Goal: Information Seeking & Learning: Learn about a topic

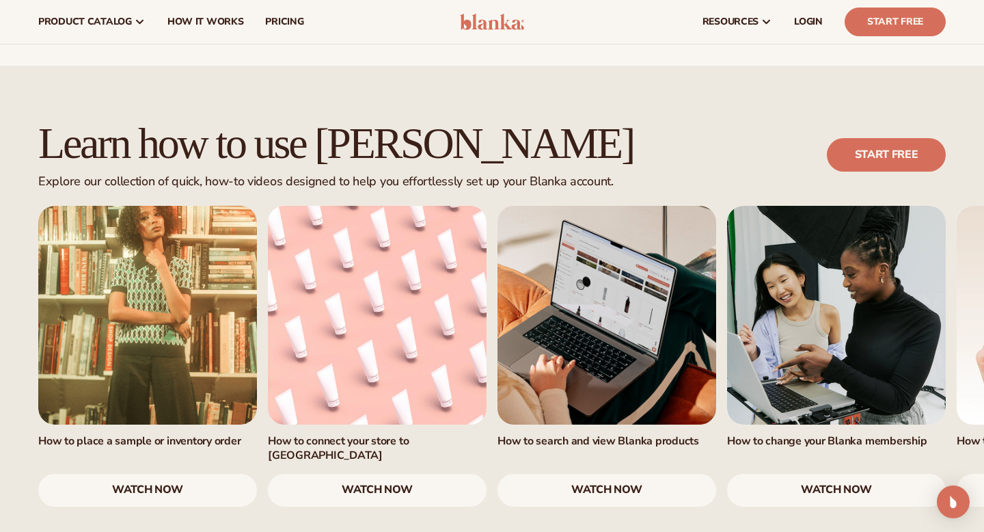
scroll to position [762, 0]
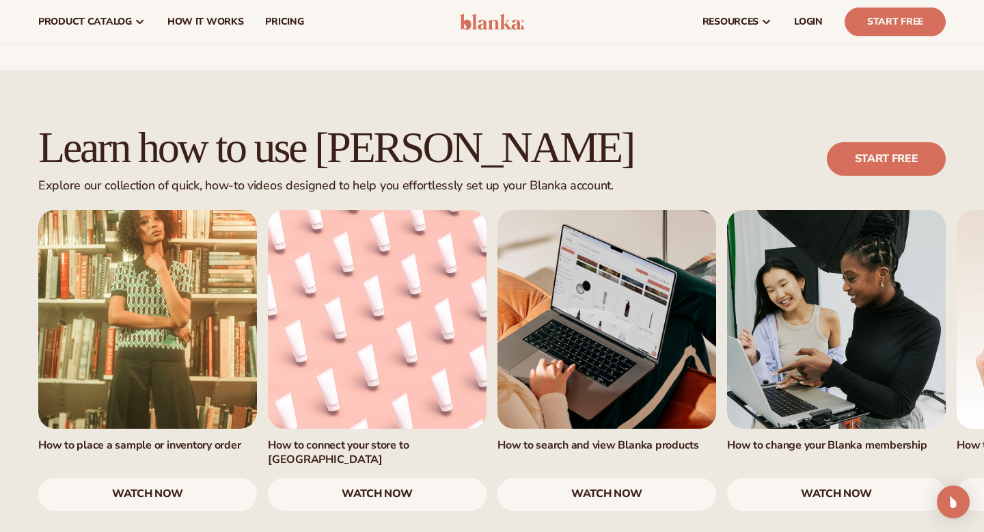
click at [222, 478] on link "watch now" at bounding box center [147, 494] width 219 height 33
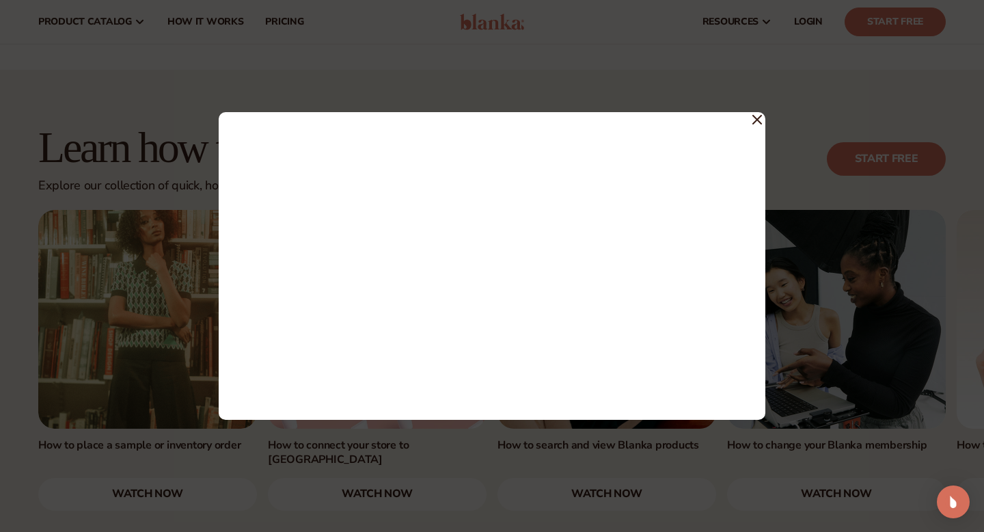
click at [758, 120] on icon at bounding box center [757, 119] width 8 height 8
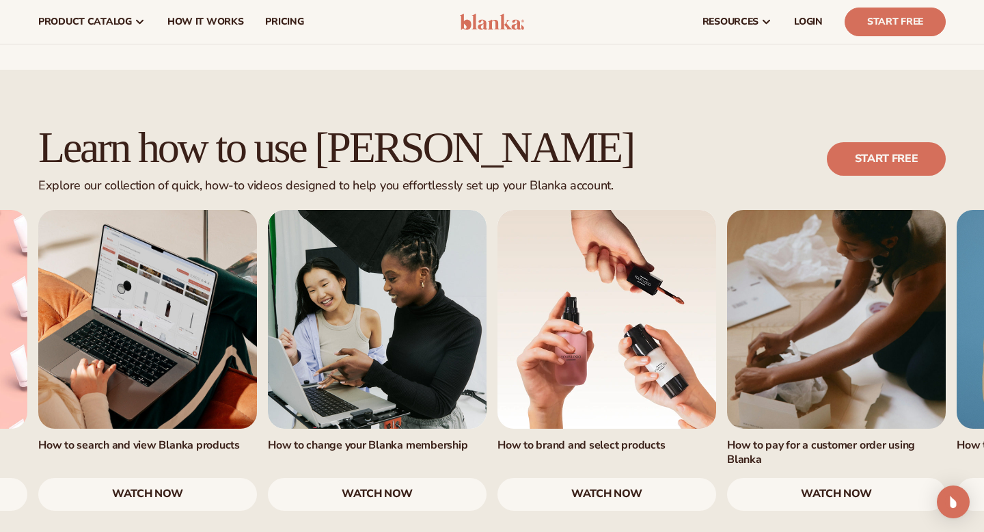
click at [518, 478] on link "watch now" at bounding box center [606, 494] width 219 height 33
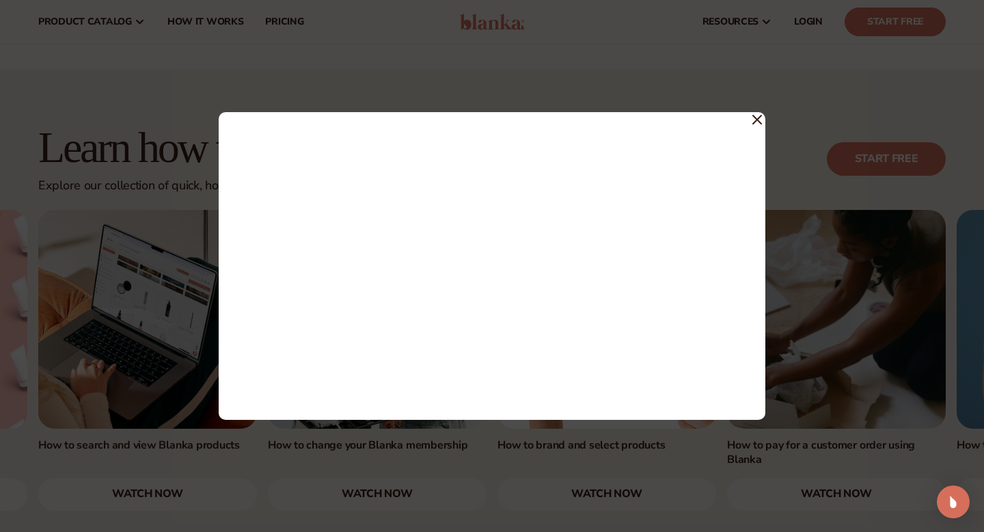
click at [756, 122] on icon at bounding box center [757, 120] width 10 height 10
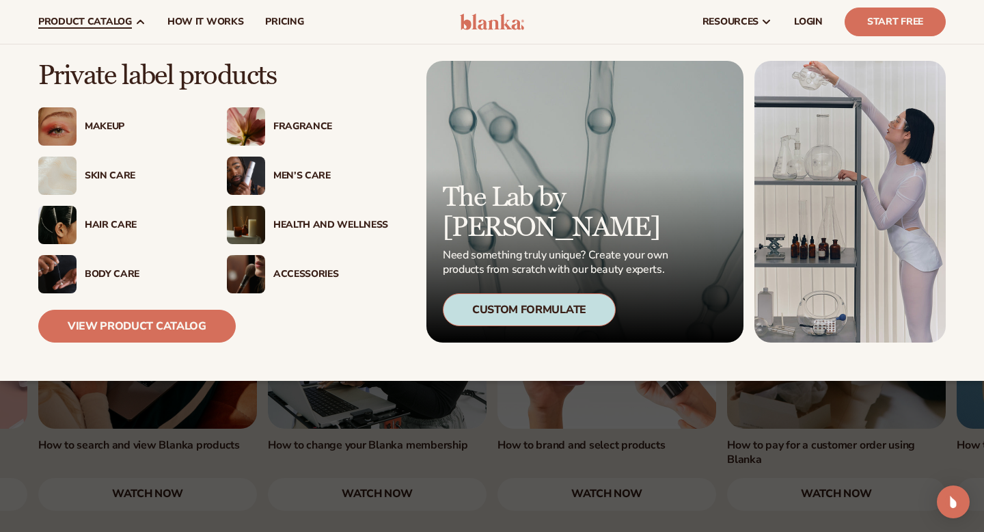
click at [103, 124] on div "Makeup" at bounding box center [142, 127] width 115 height 12
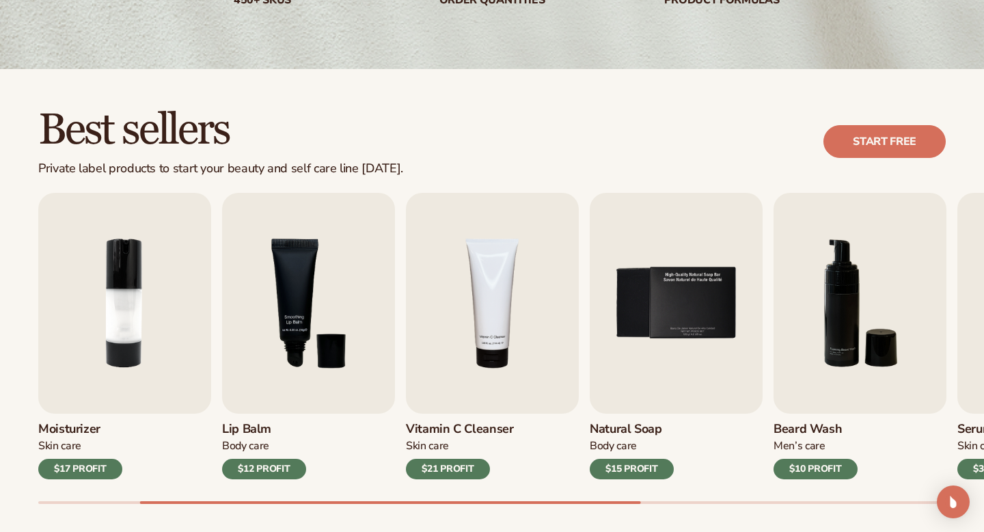
scroll to position [372, 0]
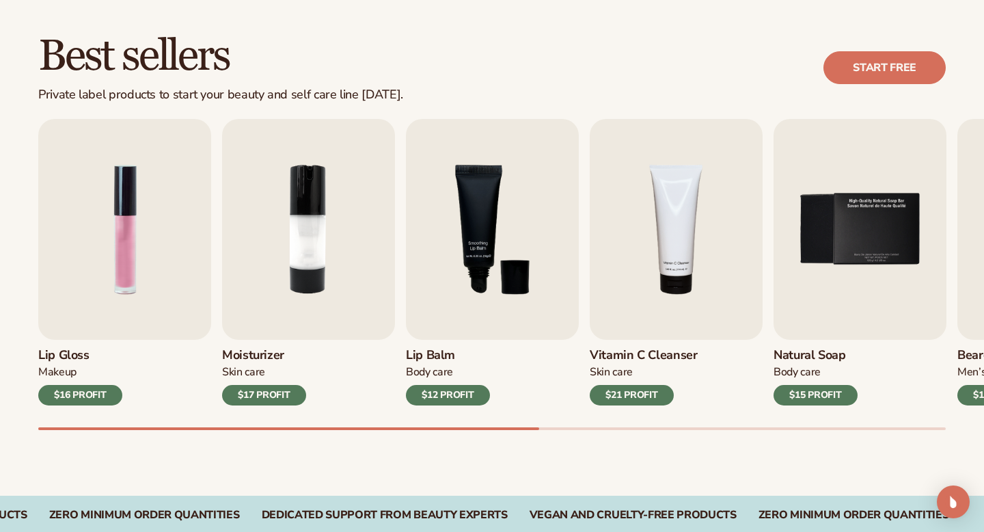
click at [94, 353] on h3 "Lip Gloss" at bounding box center [80, 355] width 84 height 15
click at [100, 317] on img "1 / 9" at bounding box center [124, 229] width 173 height 221
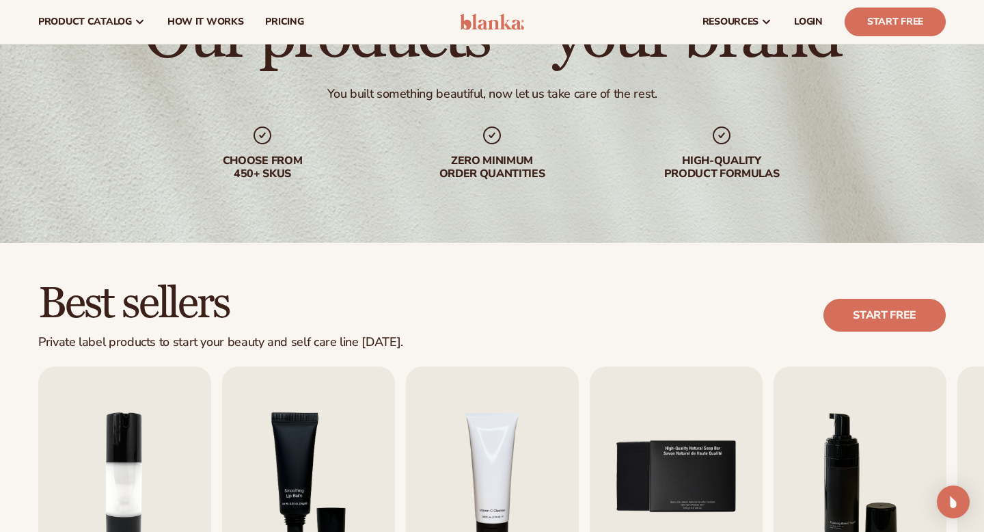
scroll to position [0, 0]
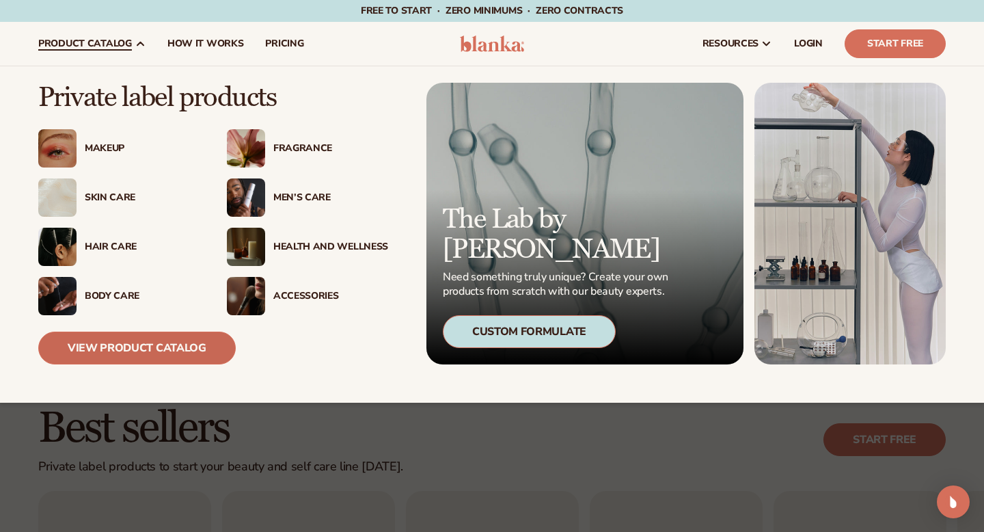
click at [134, 353] on link "View Product Catalog" at bounding box center [136, 347] width 197 height 33
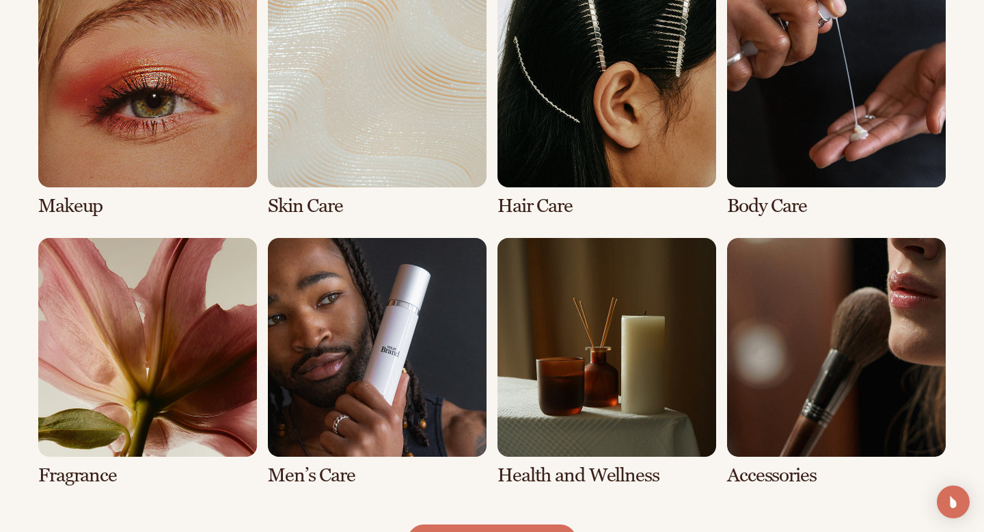
scroll to position [1063, 0]
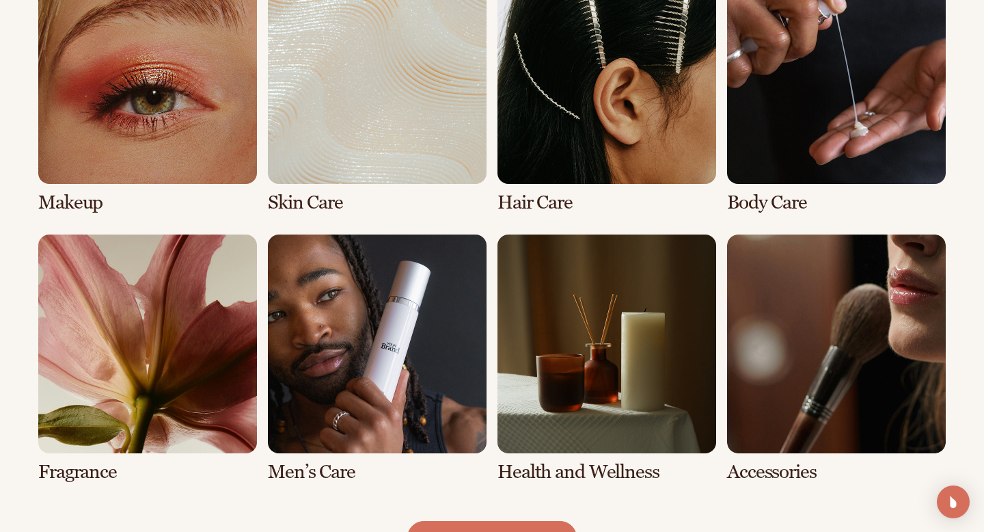
click at [169, 128] on link "1 / 8" at bounding box center [147, 89] width 219 height 248
click at [165, 161] on link "1 / 8" at bounding box center [147, 89] width 219 height 248
click at [95, 200] on link "1 / 8" at bounding box center [147, 89] width 219 height 248
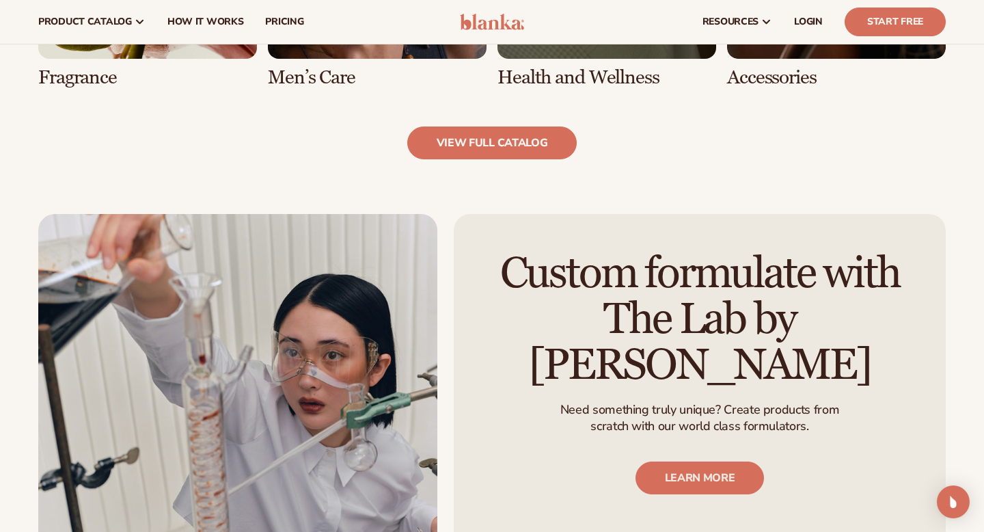
scroll to position [1456, 0]
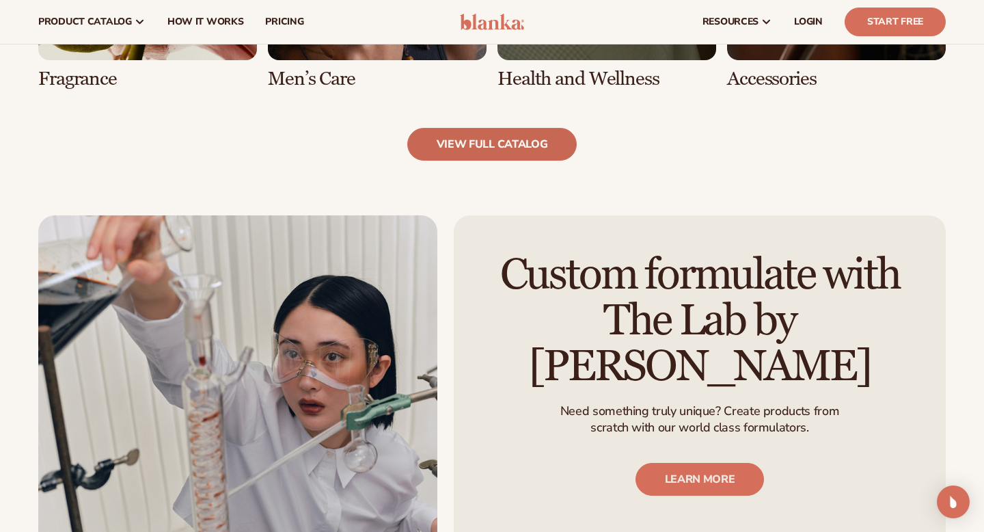
click at [441, 144] on link "view full catalog" at bounding box center [492, 144] width 170 height 33
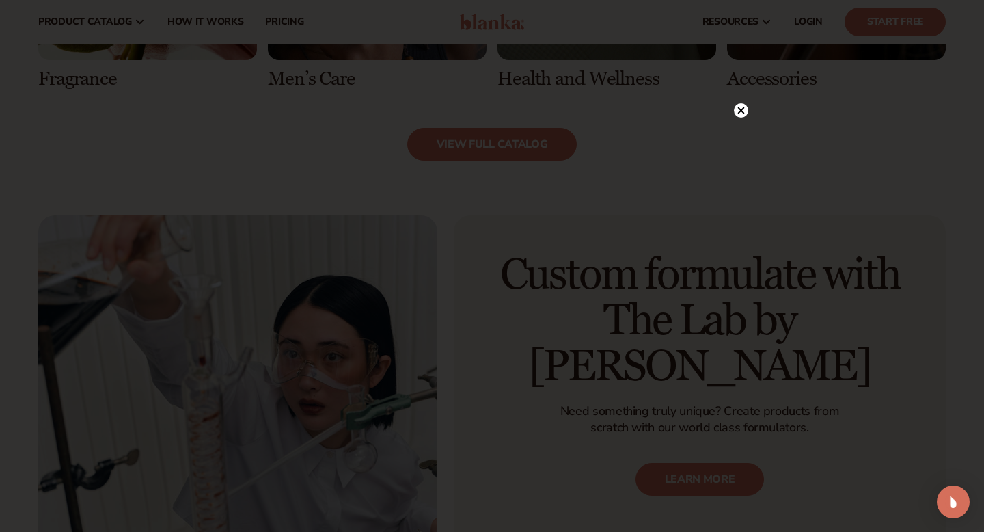
click at [743, 110] on circle at bounding box center [741, 110] width 14 height 14
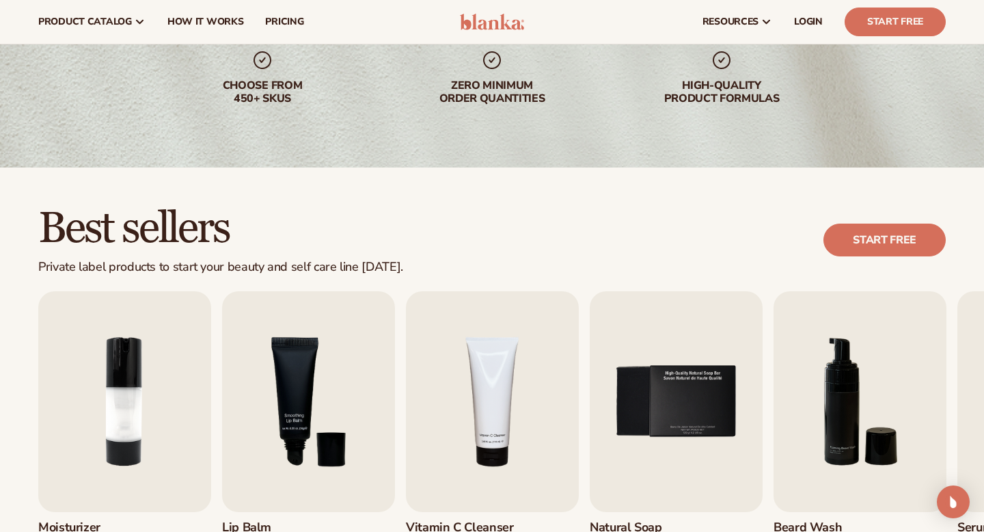
scroll to position [180, 0]
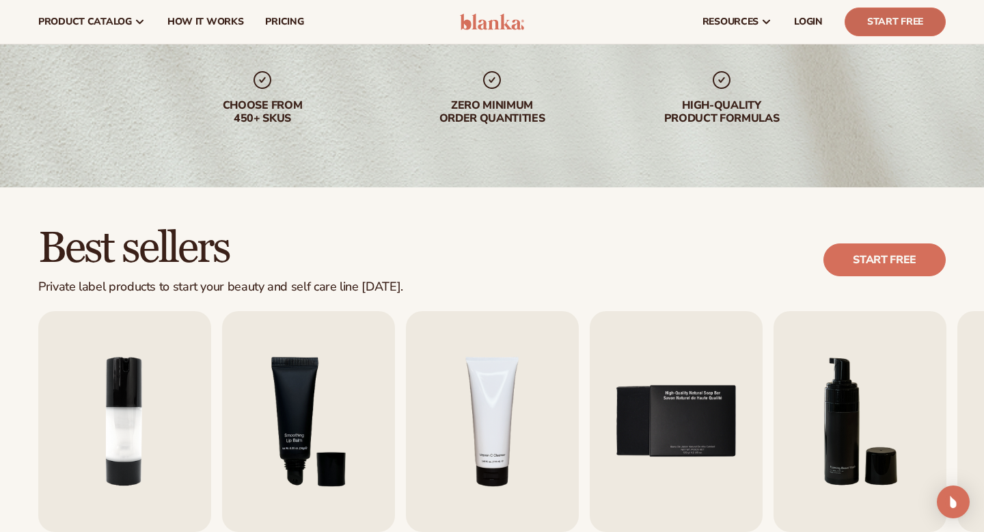
click at [912, 28] on link "Start Free" at bounding box center [894, 22] width 101 height 29
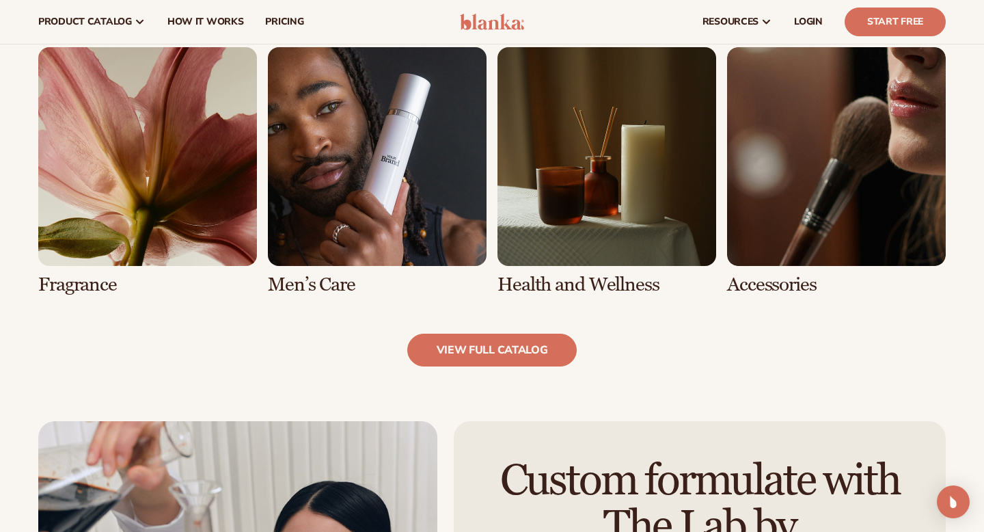
scroll to position [1252, 0]
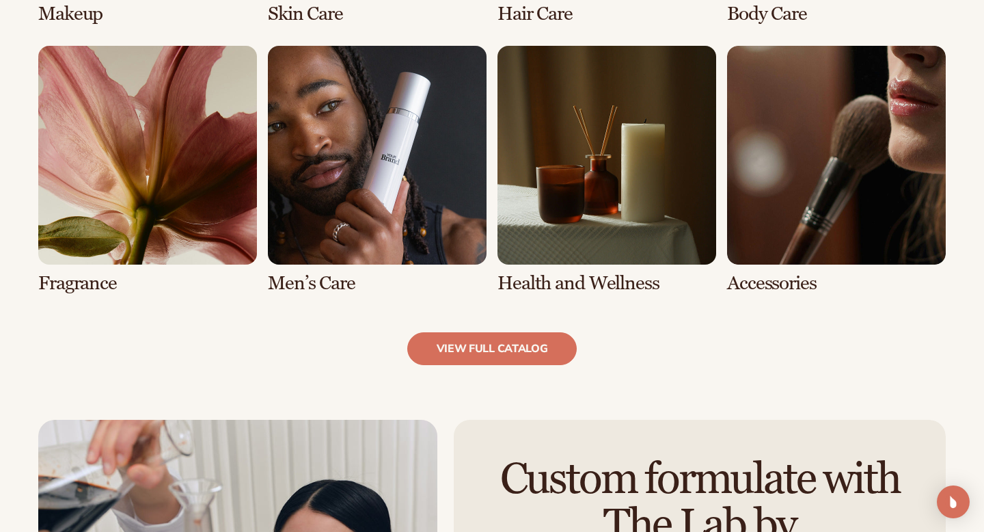
click at [191, 241] on link "5 / 8" at bounding box center [147, 170] width 219 height 248
click at [111, 286] on link "5 / 8" at bounding box center [147, 170] width 219 height 248
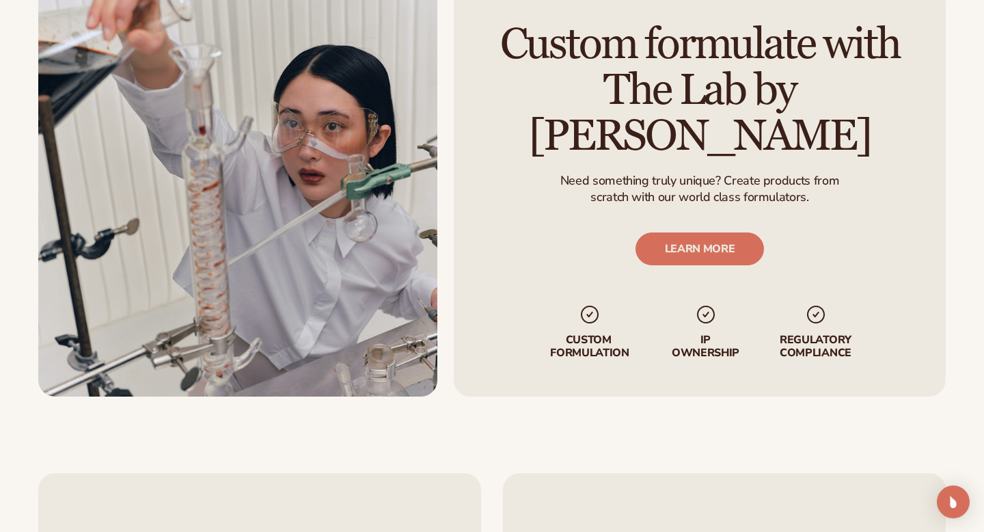
scroll to position [1690, 0]
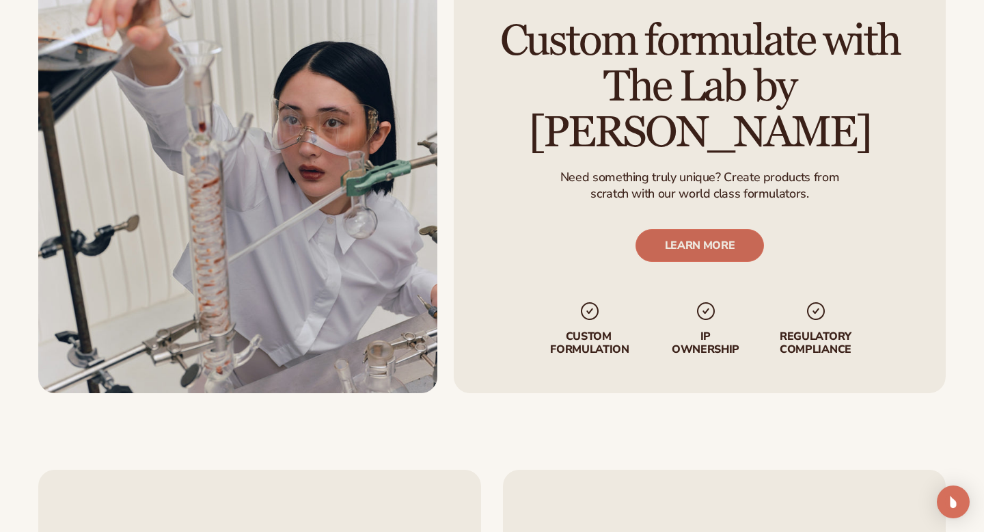
click at [675, 229] on link "LEARN MORE" at bounding box center [699, 245] width 129 height 33
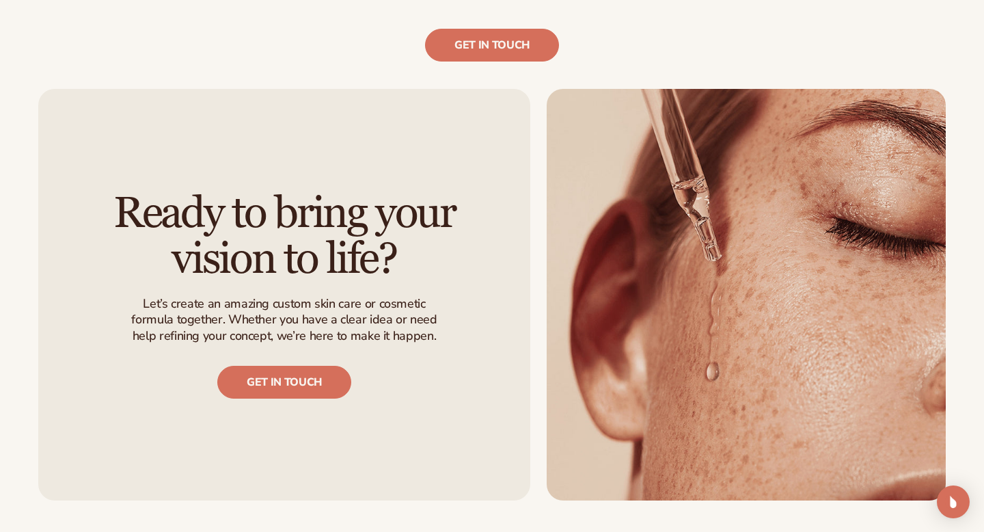
scroll to position [1155, 0]
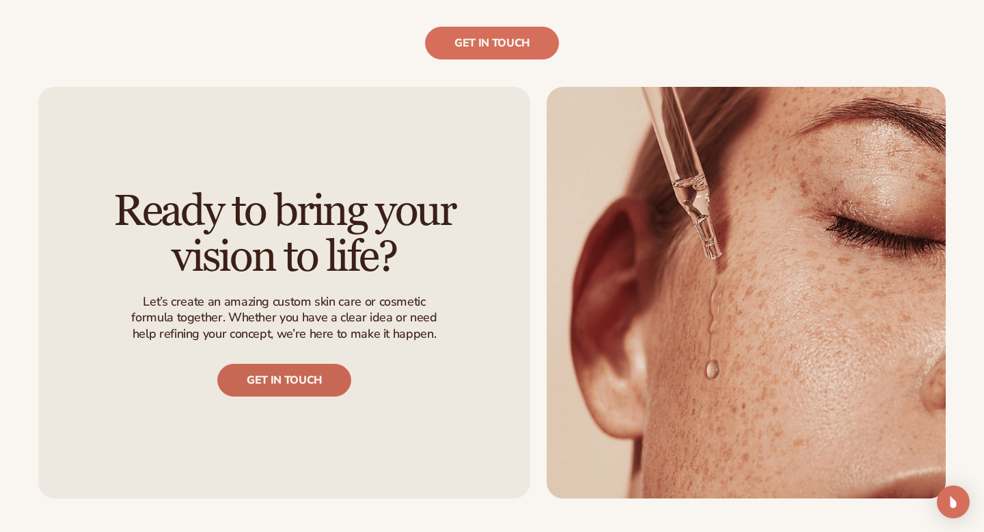
click at [307, 385] on link "Get in touch" at bounding box center [284, 379] width 134 height 33
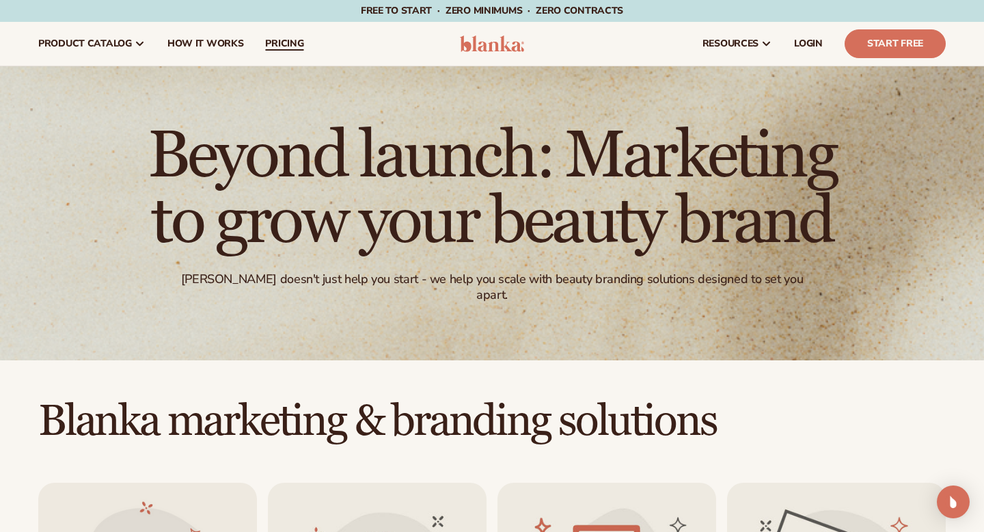
click at [289, 40] on span "pricing" at bounding box center [284, 43] width 38 height 11
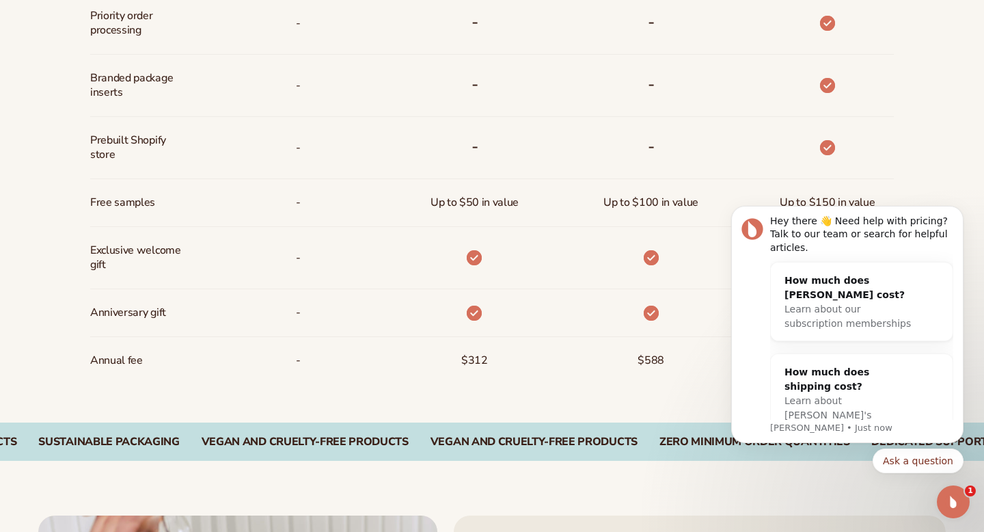
scroll to position [1003, 0]
click at [956, 212] on icon "Dismiss notification" at bounding box center [960, 210] width 8 height 8
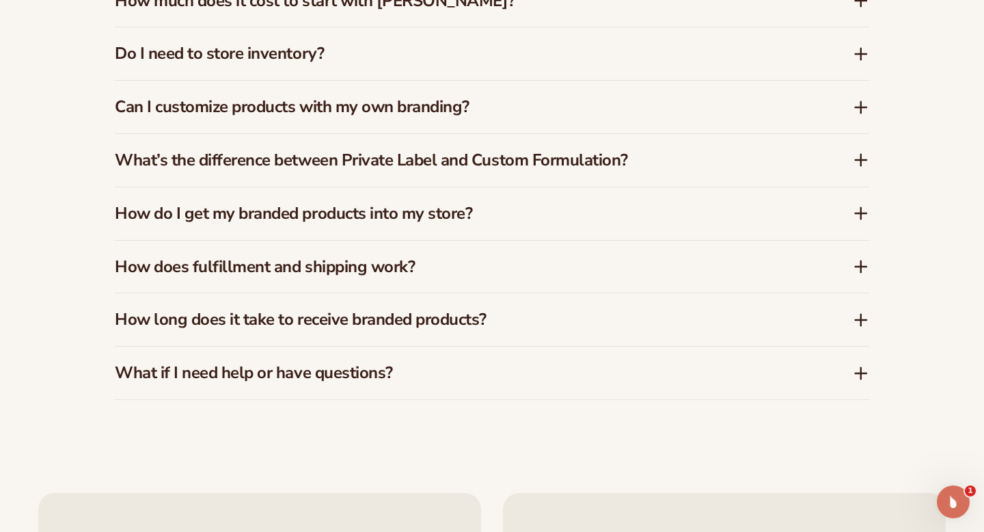
scroll to position [2086, 0]
click at [476, 324] on div "How long does it take to receive branded products?" at bounding box center [492, 318] width 754 height 53
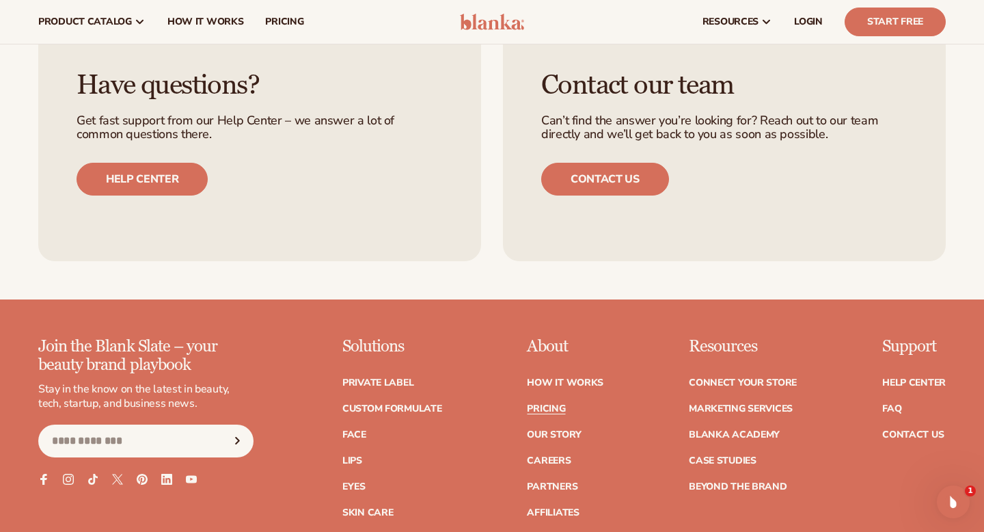
scroll to position [2587, 0]
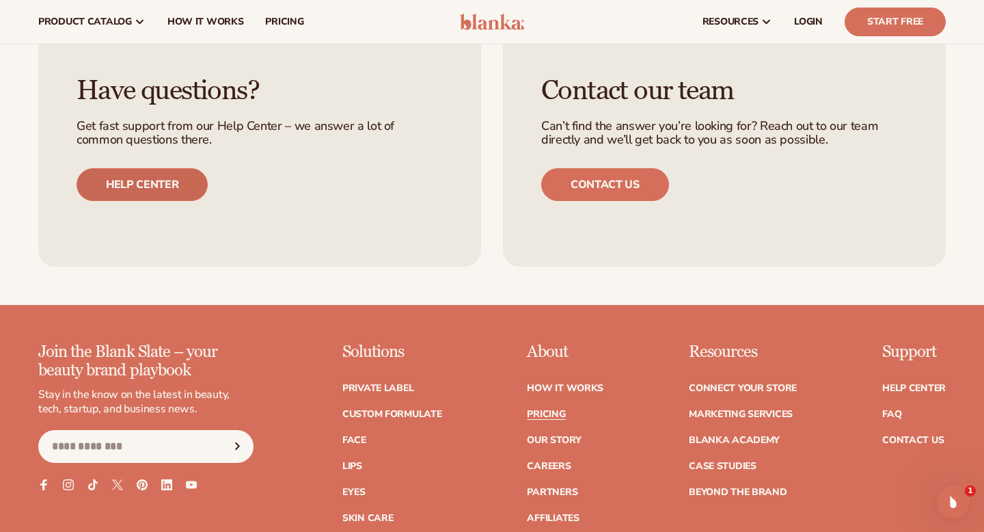
click at [185, 178] on link "Help center" at bounding box center [142, 184] width 131 height 33
